Goal: Information Seeking & Learning: Find specific page/section

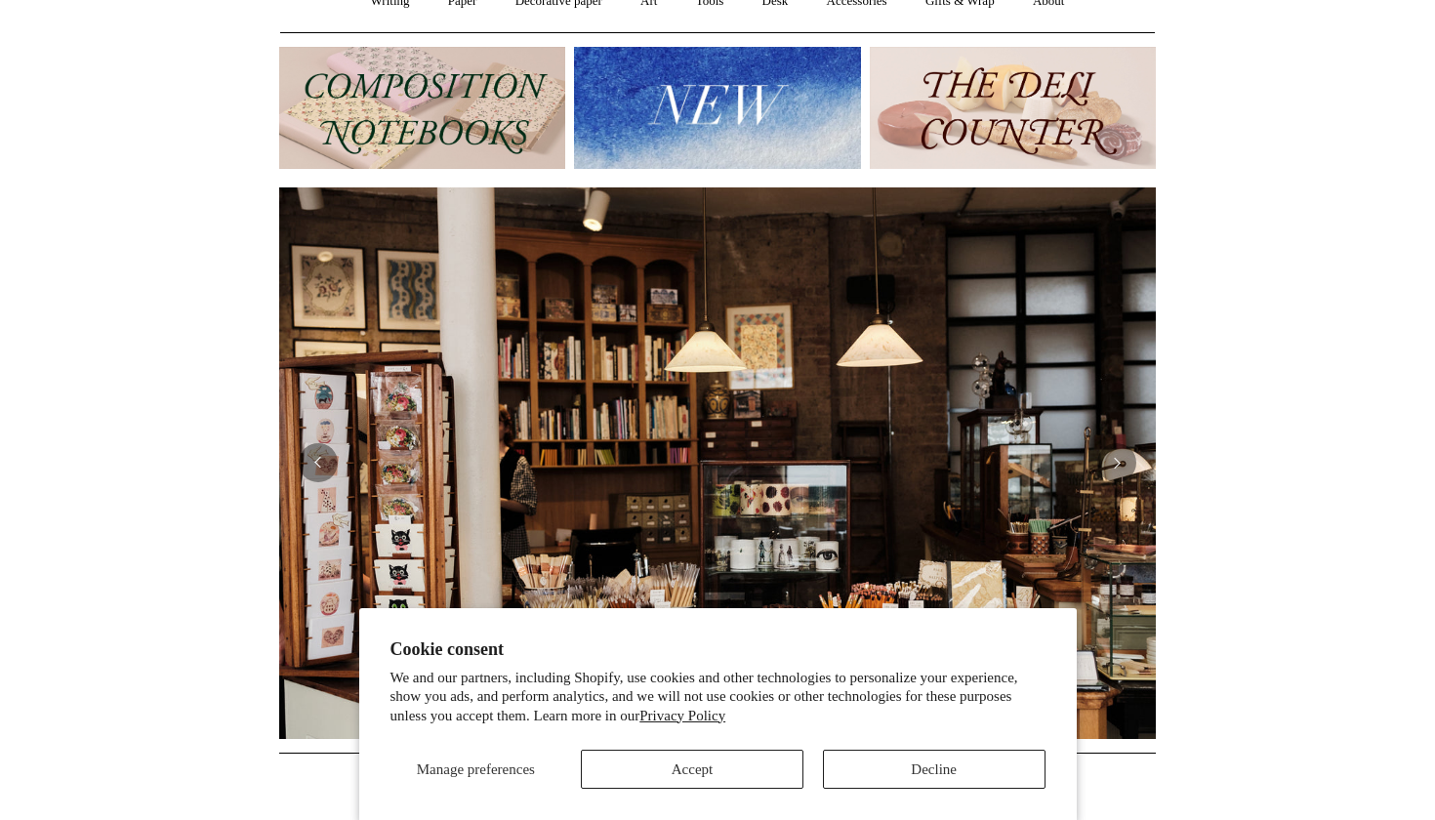
scroll to position [206, 0]
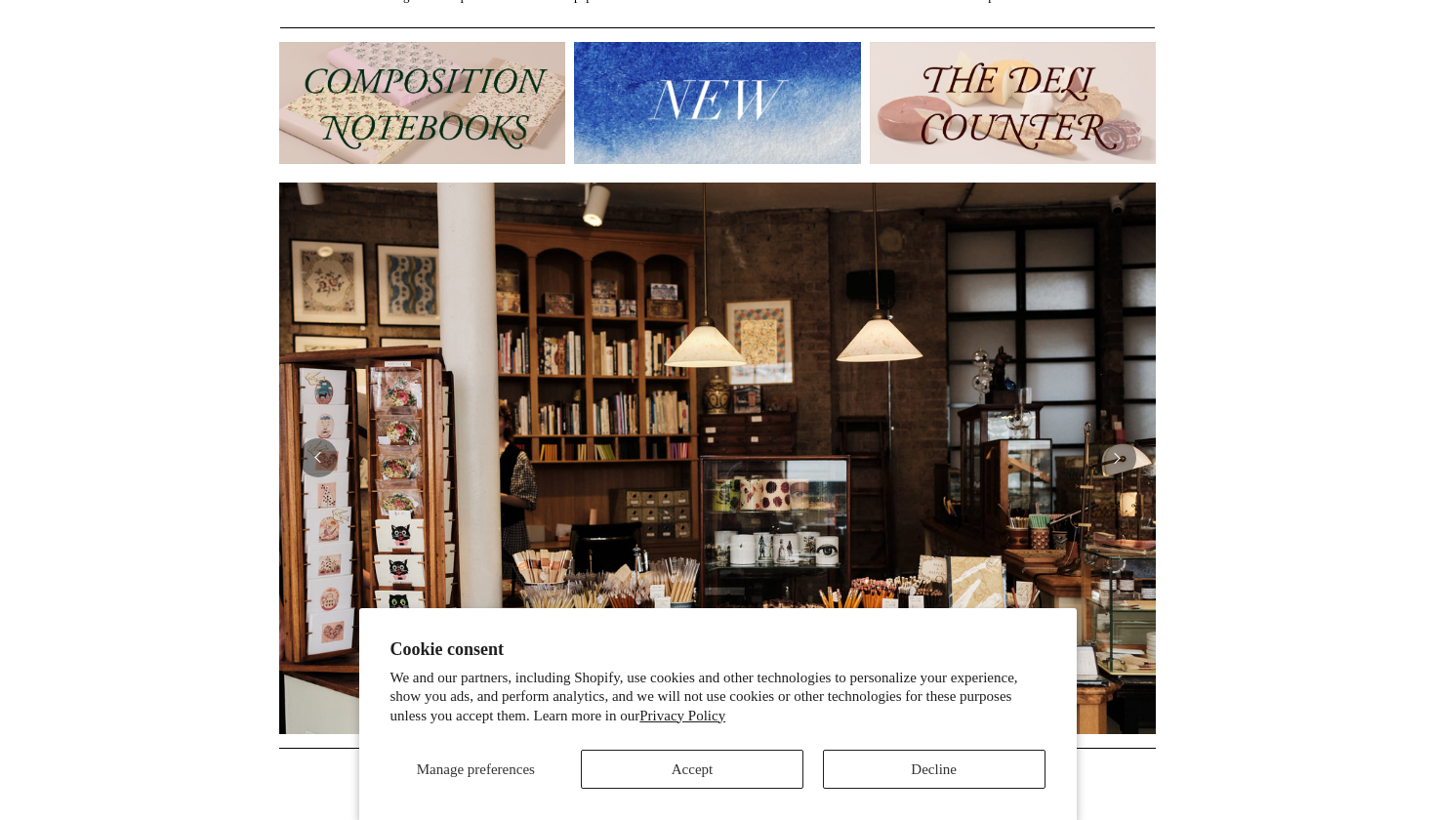
click at [737, 771] on button "Accept" at bounding box center [692, 769] width 223 height 39
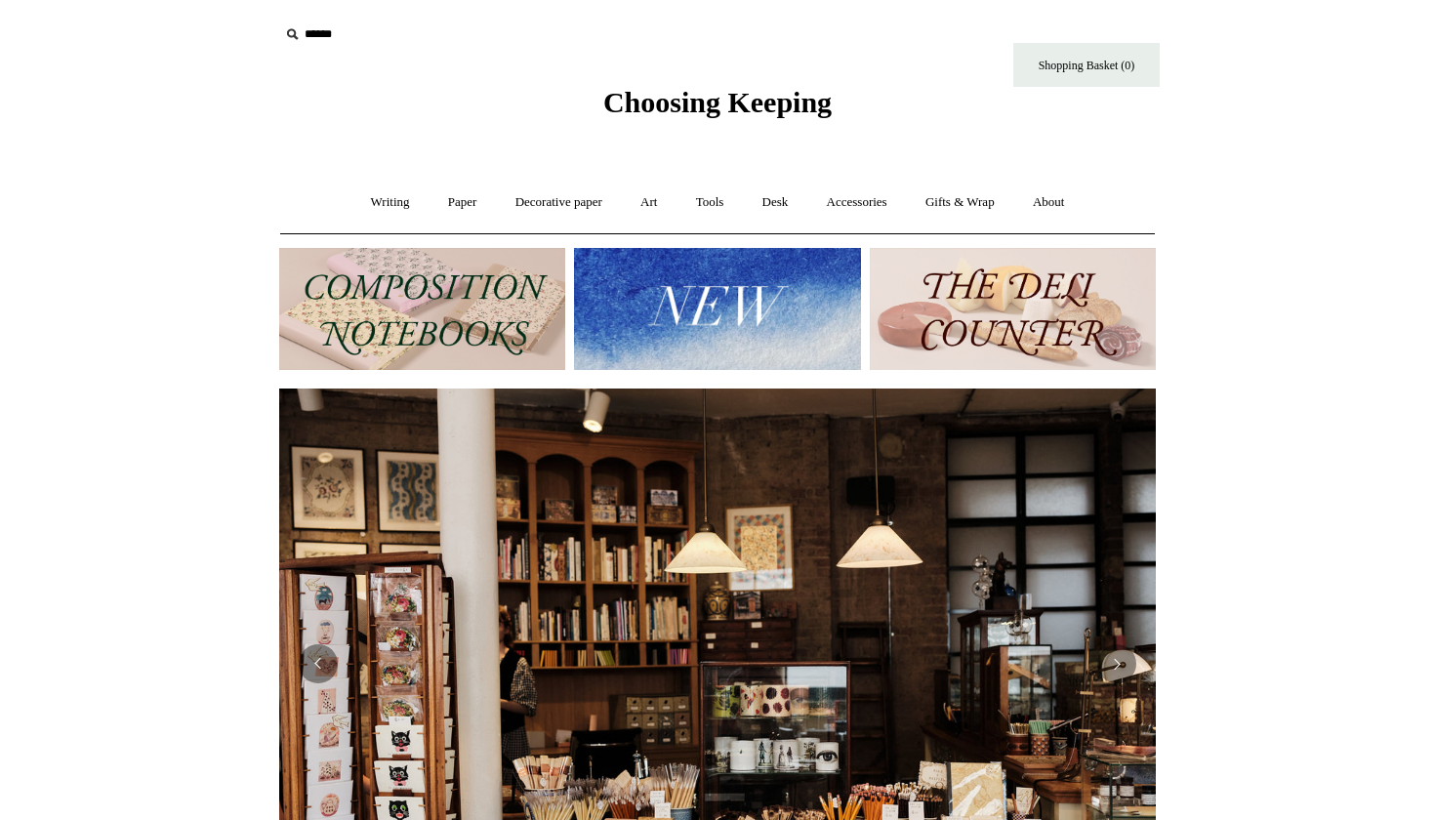
scroll to position [0, 0]
click at [366, 201] on link "Writing +" at bounding box center [390, 203] width 74 height 52
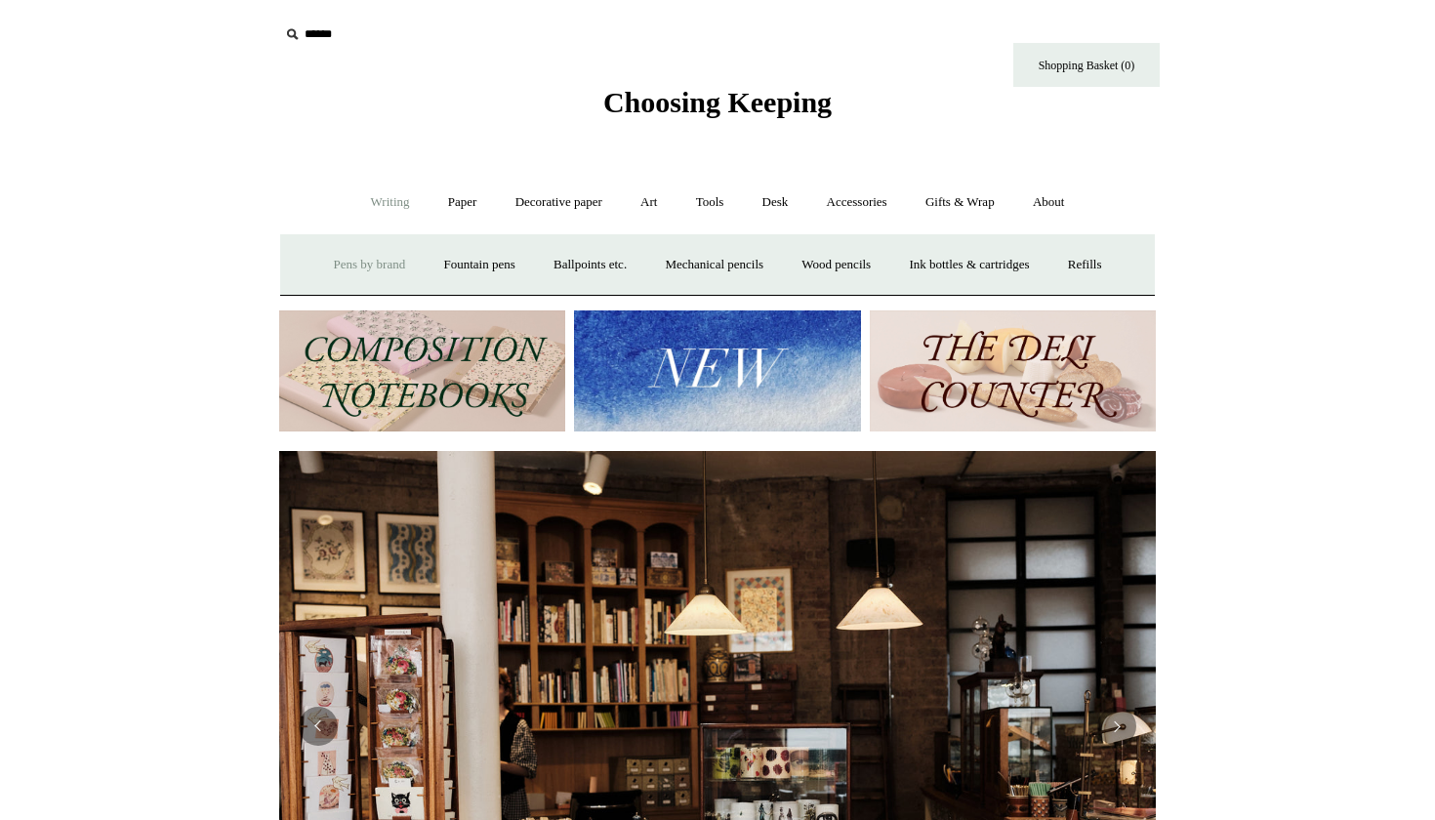
click at [354, 259] on link "Pens by brand +" at bounding box center [369, 265] width 107 height 52
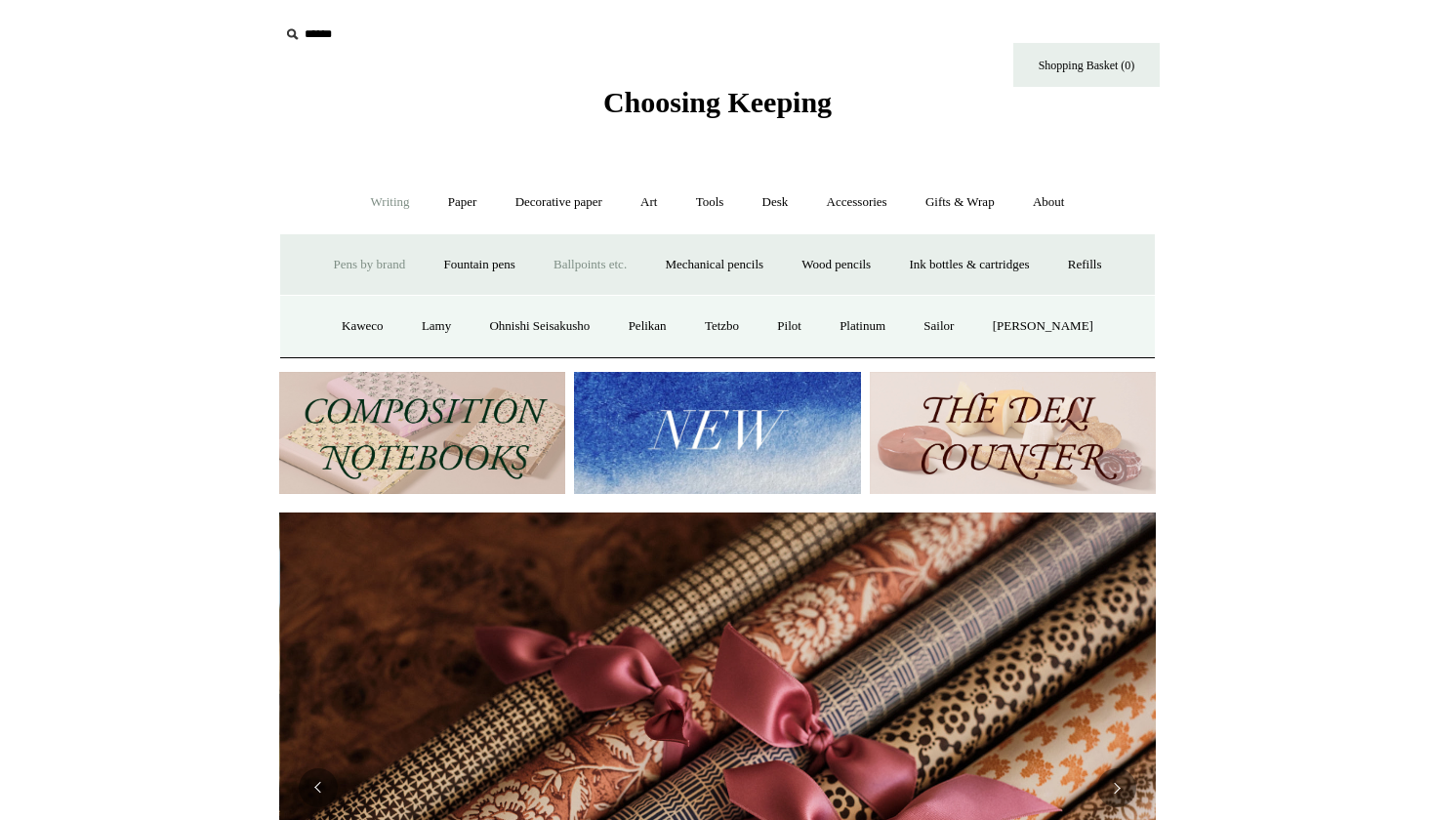
scroll to position [0, 1754]
click at [478, 263] on link "Fountain pens +" at bounding box center [479, 265] width 106 height 52
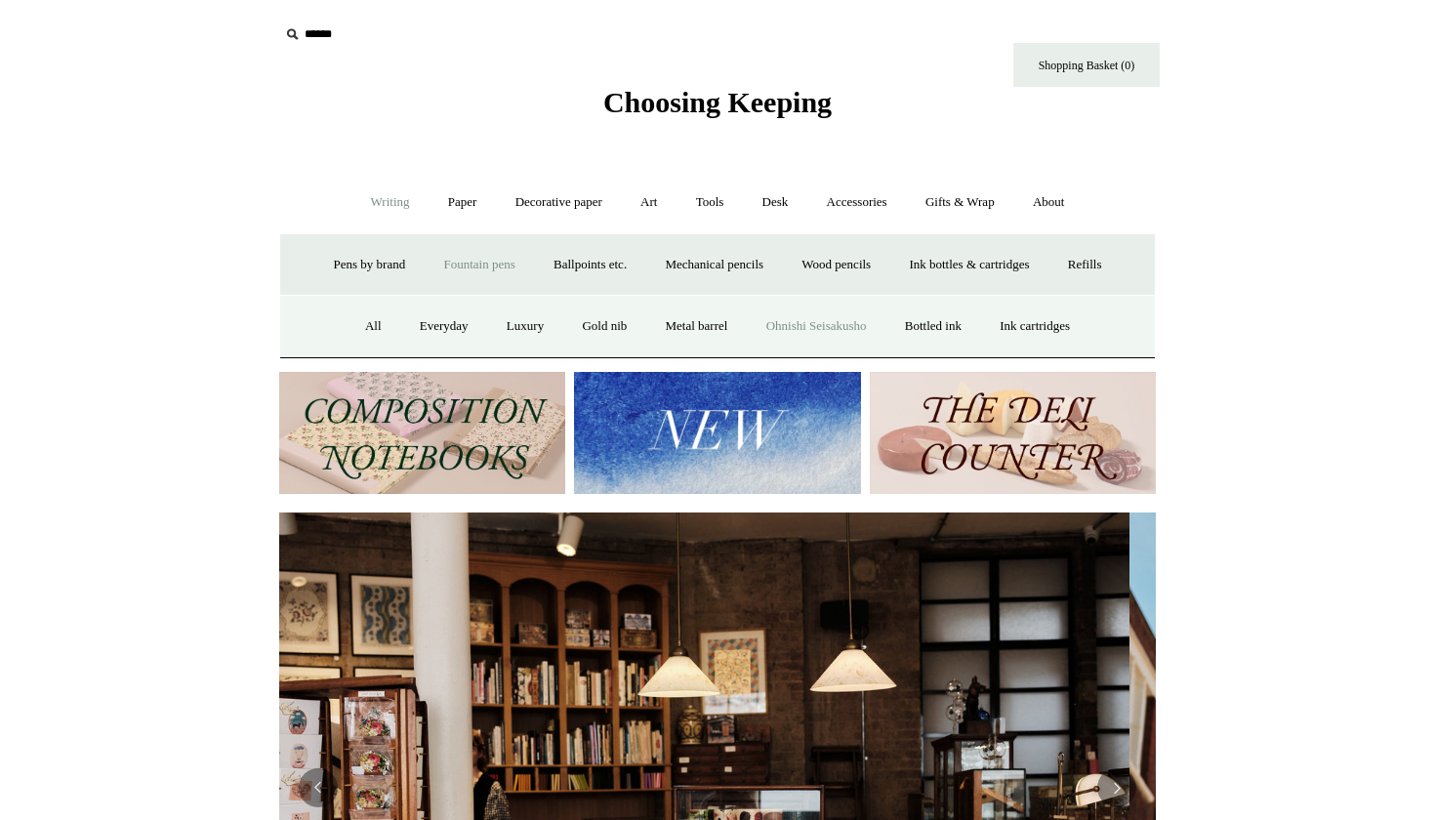
scroll to position [0, 0]
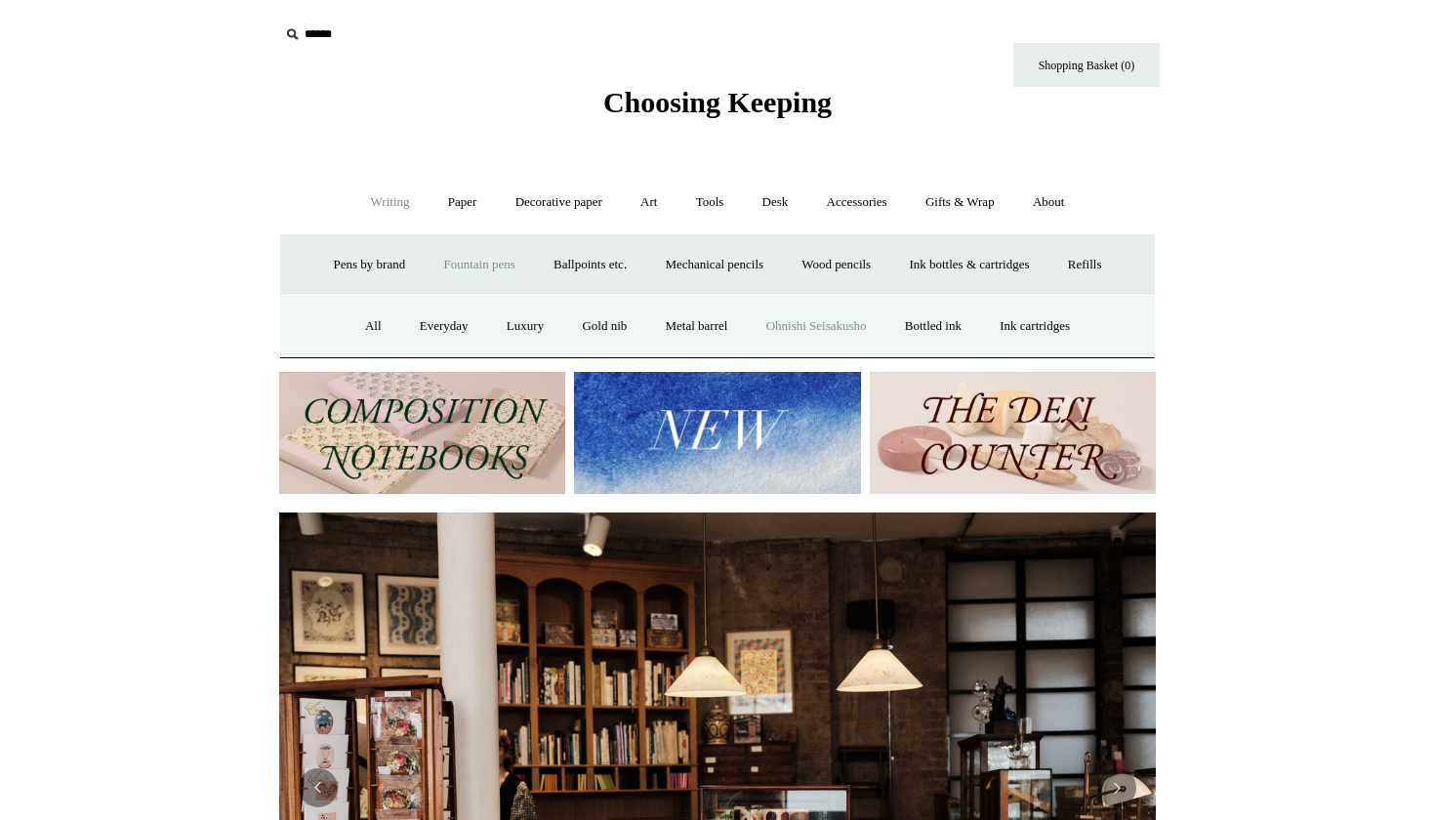
click at [809, 326] on link "Ohnishi Seisakusho" at bounding box center [817, 327] width 136 height 52
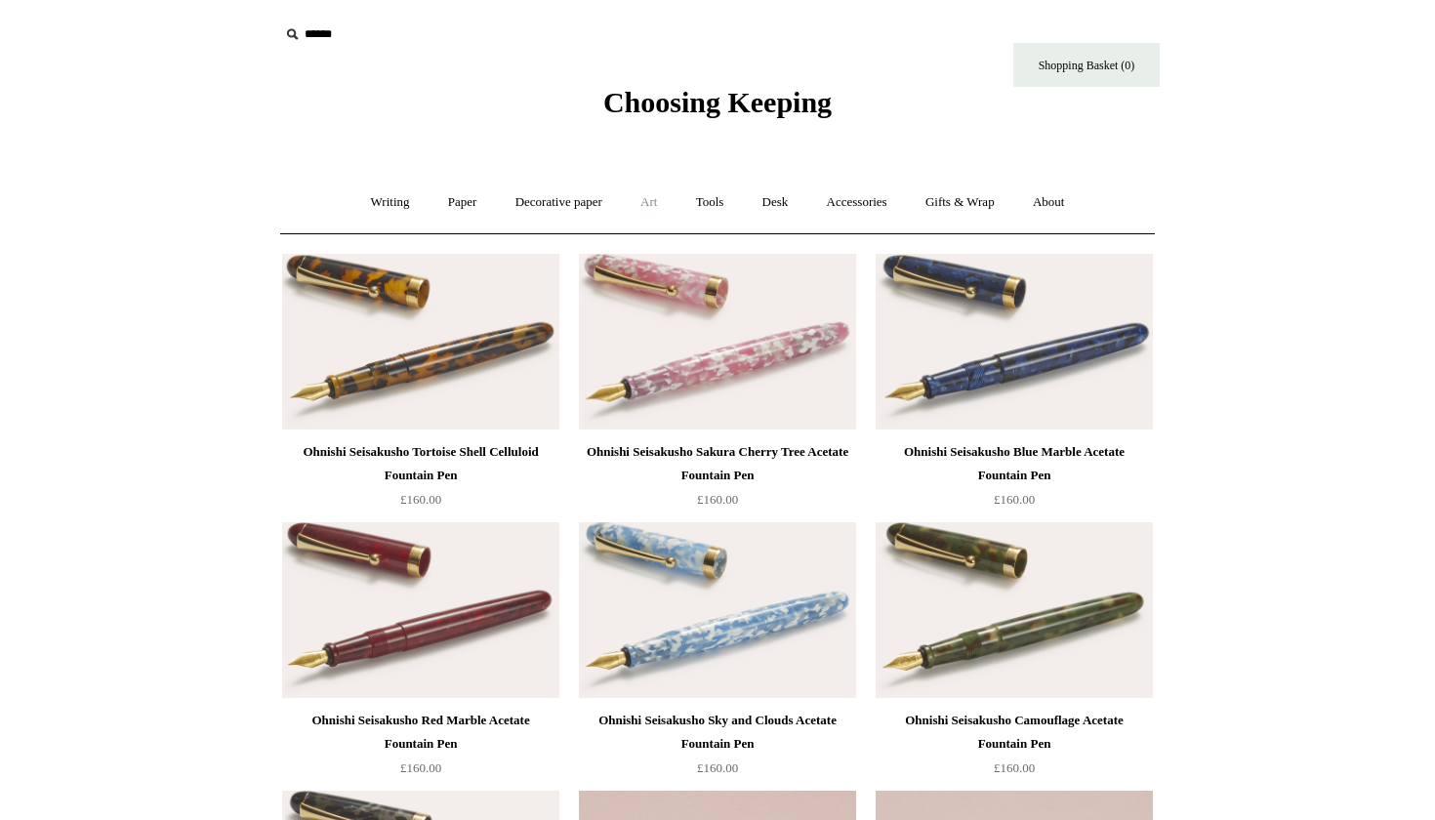
click at [643, 203] on link "Art +" at bounding box center [649, 203] width 52 height 52
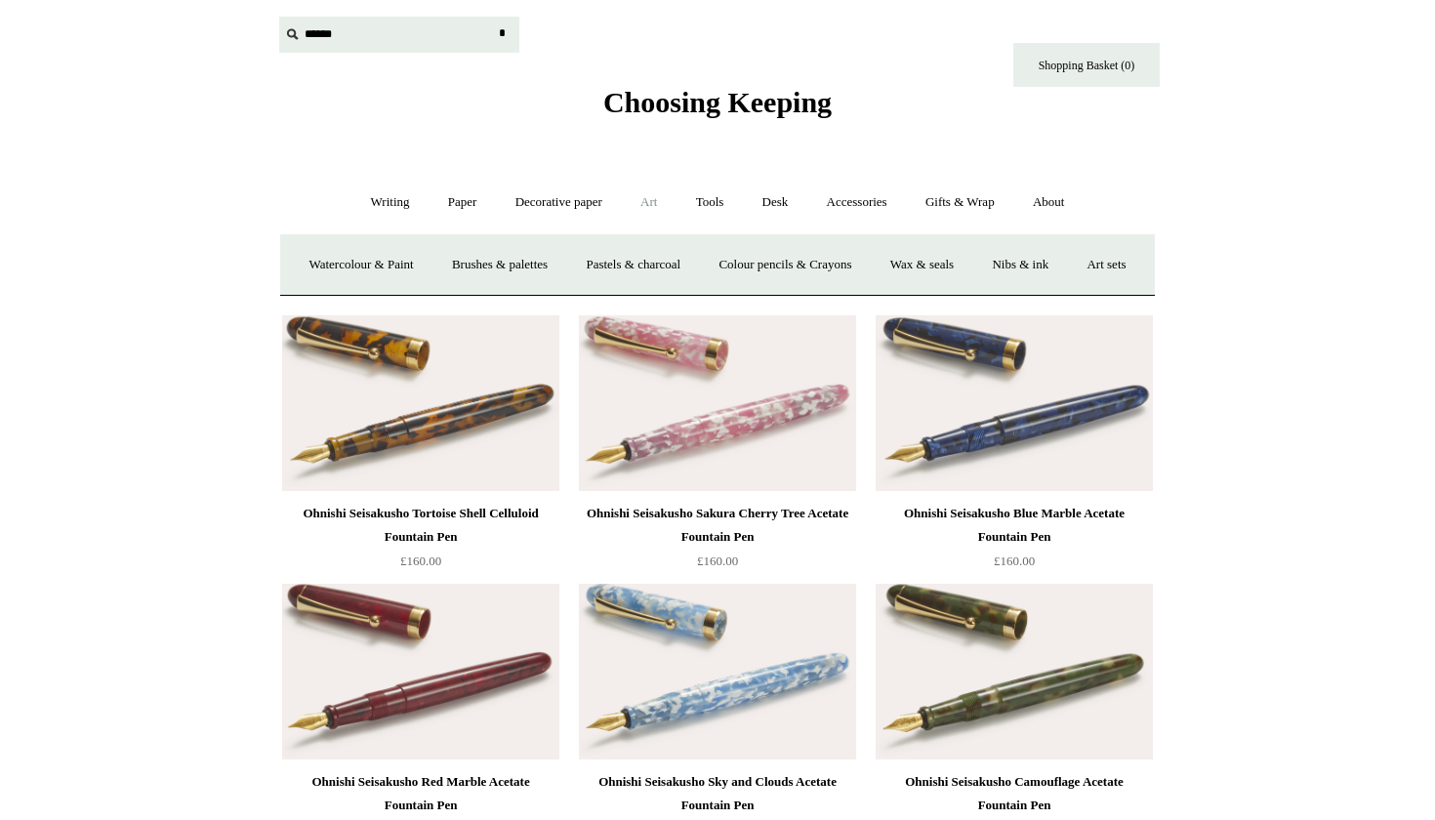
click at [309, 36] on input "text" at bounding box center [399, 35] width 240 height 36
type input "****"
click at [502, 33] on input "*" at bounding box center [502, 34] width 20 height 34
